Goal: Task Accomplishment & Management: Manage account settings

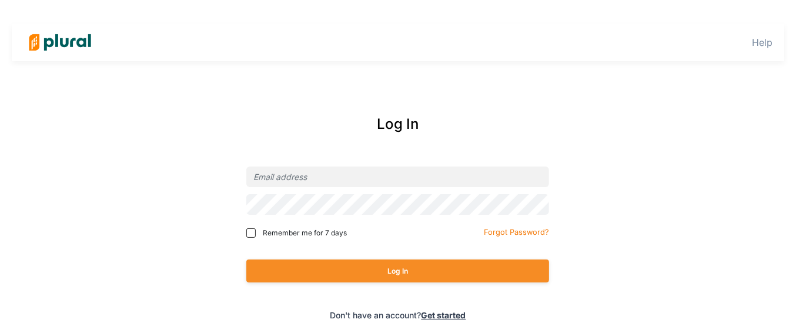
click at [325, 160] on div "Log In Remember me for 7 days Forgot Password? Log In Don't have an account? Ge…" at bounding box center [398, 217] width 474 height 231
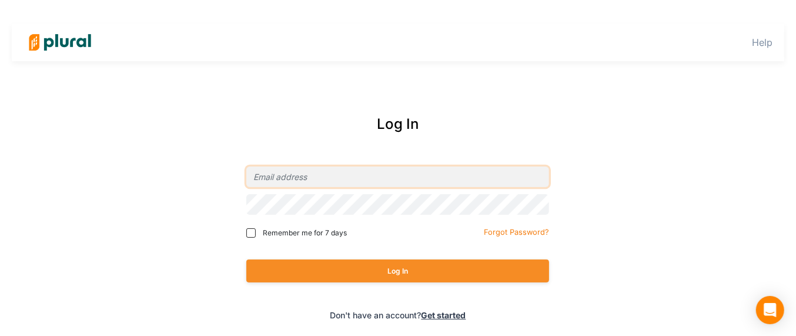
click at [319, 170] on input "email" at bounding box center [397, 176] width 303 height 21
type input "[EMAIL_ADDRESS][DOMAIN_NAME]"
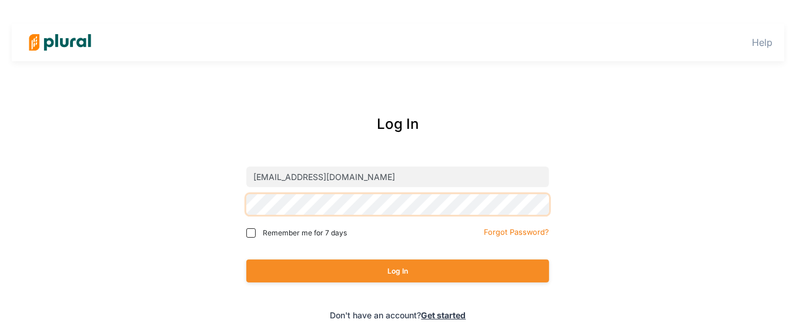
click at [246, 259] on button "Log In" at bounding box center [397, 270] width 303 height 23
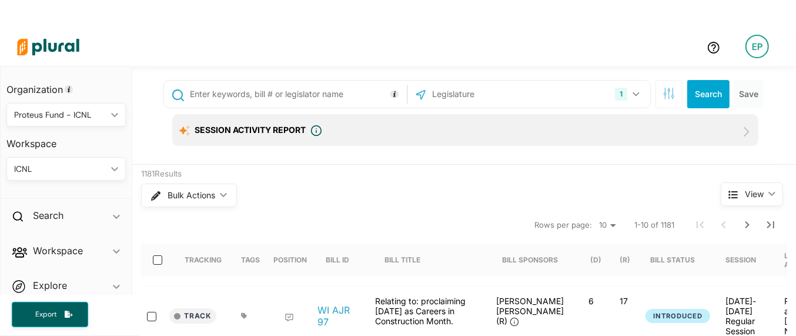
click at [231, 90] on input "text" at bounding box center [296, 94] width 215 height 22
type input "2936"
click at [633, 92] on icon "button" at bounding box center [636, 94] width 7 height 5
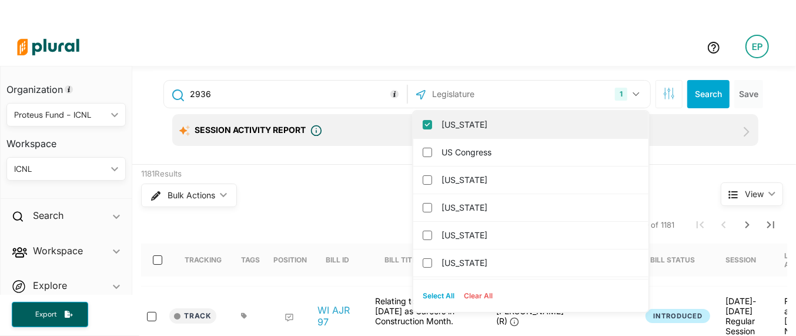
click at [450, 119] on label "[US_STATE]" at bounding box center [538, 125] width 195 height 18
click at [432, 120] on input "[US_STATE]" at bounding box center [427, 124] width 9 height 9
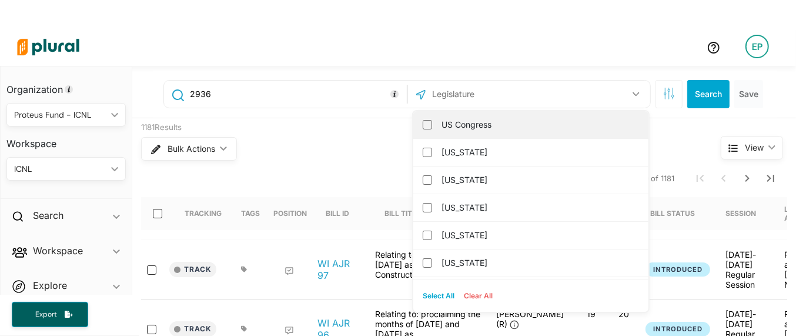
click at [445, 126] on label "US Congress" at bounding box center [538, 125] width 195 height 18
click at [432, 126] on input "US Congress" at bounding box center [427, 124] width 9 height 9
checkbox input "true"
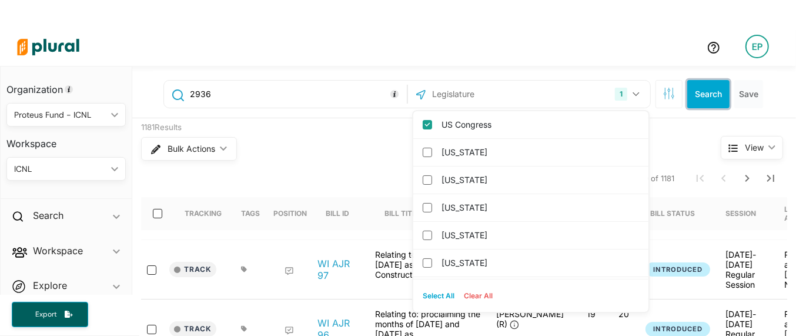
click at [699, 91] on button "Search" at bounding box center [708, 94] width 42 height 28
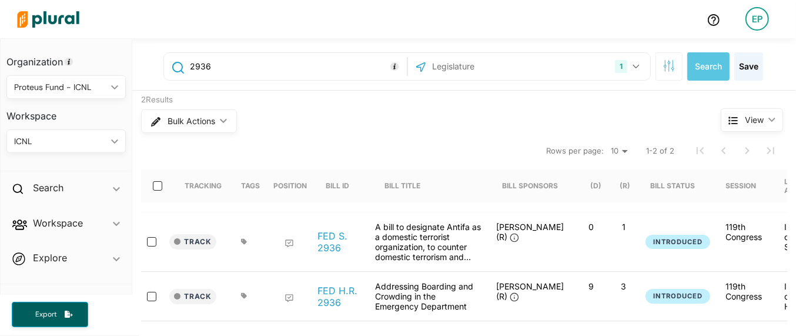
scroll to position [73, 0]
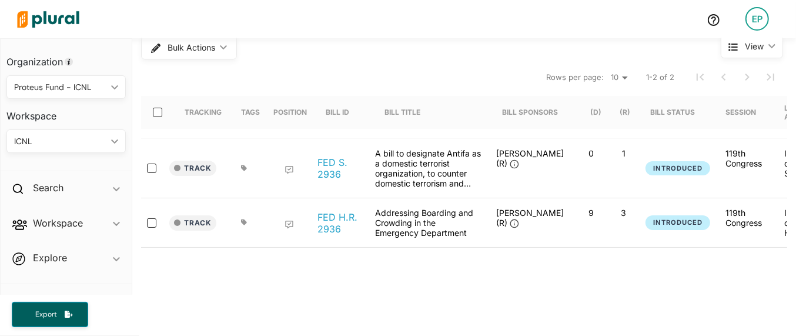
click at [47, 141] on div "ICNL" at bounding box center [60, 141] width 92 height 12
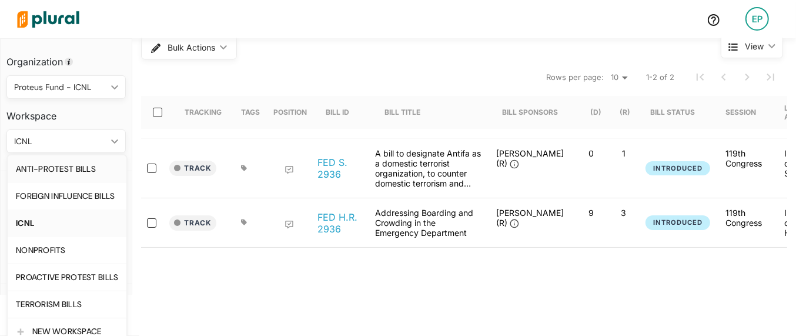
click at [48, 165] on div "ANTI-PROTEST BILLS" at bounding box center [67, 169] width 102 height 10
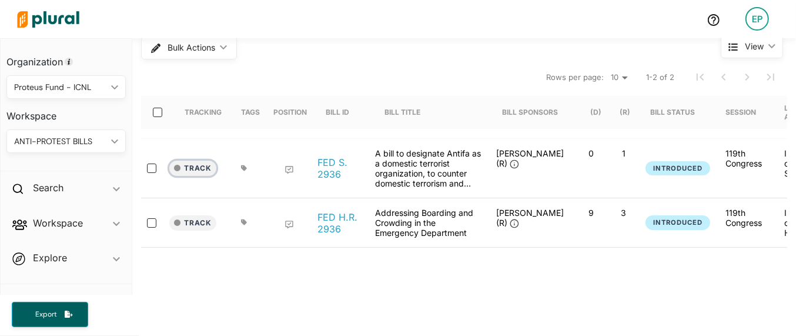
click at [188, 170] on button "Track" at bounding box center [192, 167] width 47 height 15
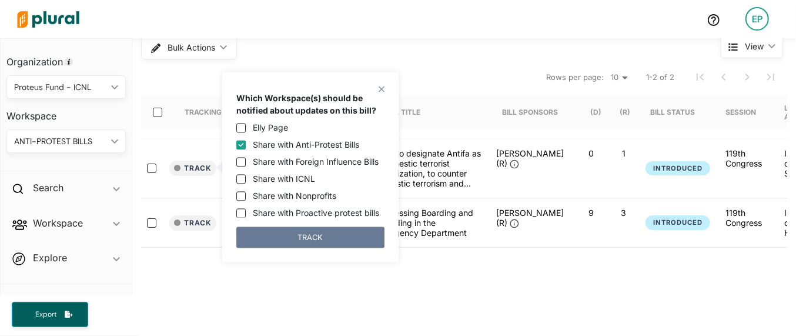
click at [317, 239] on button "TRACK" at bounding box center [310, 237] width 148 height 21
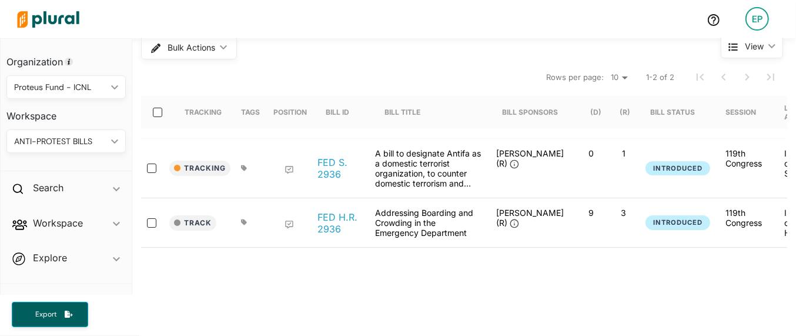
click at [242, 168] on icon at bounding box center [244, 168] width 6 height 6
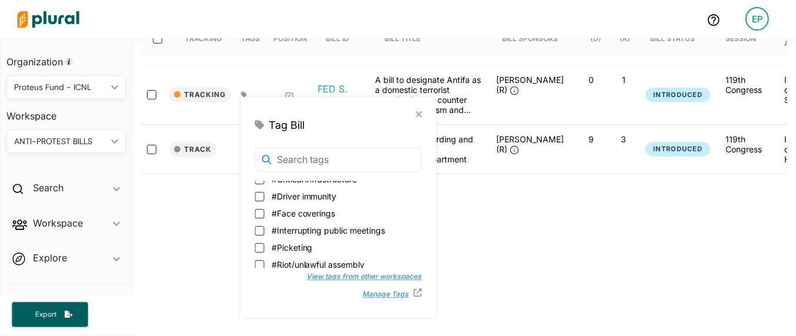
scroll to position [100, 0]
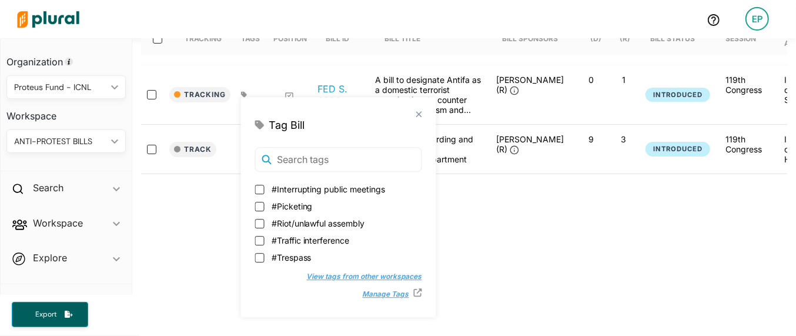
click at [367, 226] on label "#Riot/unlawful assembly" at bounding box center [338, 223] width 167 height 12
click at [265, 226] on input "#Riot/unlawful assembly" at bounding box center [259, 223] width 9 height 9
checkbox input "true"
